Goal: Complete application form

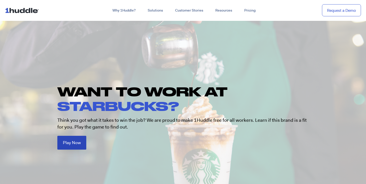
click at [67, 145] on span "Play Now" at bounding box center [72, 143] width 18 height 4
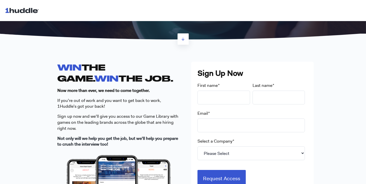
scroll to position [116, 0]
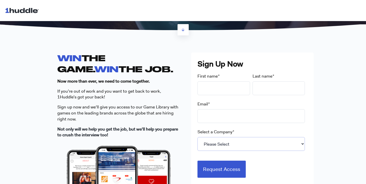
click at [232, 140] on select "Please Select 7-Eleven Ace Hardware Albertsons Companies ALDI Amazon Aveanna He…" at bounding box center [250, 144] width 107 height 14
select select "Starbucks"
click at [197, 137] on select "Please Select 7-Eleven Ace Hardware Albertsons Companies ALDI Amazon Aveanna He…" at bounding box center [250, 144] width 107 height 14
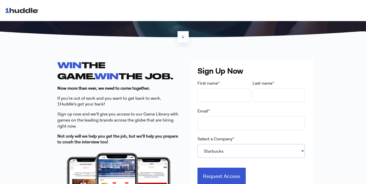
scroll to position [114, 0]
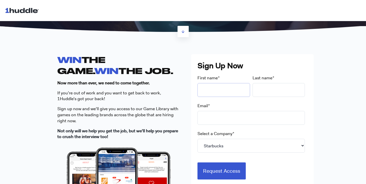
click at [223, 88] on input "First name *" at bounding box center [223, 90] width 53 height 14
type input "shuhua"
type input "wu"
type input "irene01076@gmail.com"
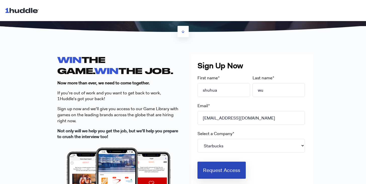
click at [230, 173] on input "Request Access" at bounding box center [221, 170] width 48 height 17
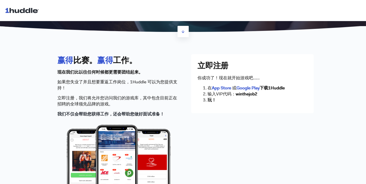
click at [285, 152] on div "赢得 比赛。 赢得 工作。 现在我们比以往任何时候都更需要团结起来。 如果您失业了并且想要重返工作岗位，1Huddle 可以为您提供支持！ 立即注册 ，我们将…" at bounding box center [182, 145] width 251 height 182
drag, startPoint x: 269, startPoint y: 88, endPoint x: 293, endPoint y: 92, distance: 24.5
click at [293, 92] on ol "在 App Store 或 Google Play 下载1Huddle 输入VIP代码： winthejob2 玩！" at bounding box center [252, 94] width 110 height 18
copy ol "1Huddle 输入VIP代码： winthejob2"
drag, startPoint x: 263, startPoint y: 86, endPoint x: 269, endPoint y: 91, distance: 7.5
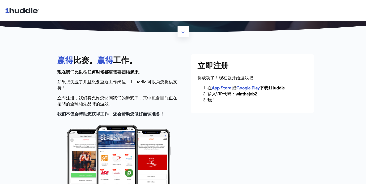
click at [263, 86] on font "下载1Huddle" at bounding box center [271, 88] width 25 height 6
drag, startPoint x: 269, startPoint y: 89, endPoint x: 289, endPoint y: 89, distance: 20.4
click at [289, 89] on li "在 App Store 或 Google Play 下载1Huddle" at bounding box center [257, 88] width 100 height 6
copy font "1Huddle"
